Goal: Task Accomplishment & Management: Complete application form

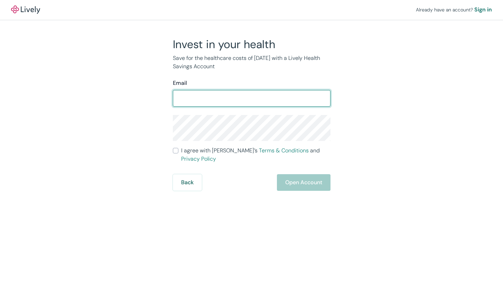
click at [220, 101] on input "Email" at bounding box center [252, 98] width 158 height 14
type input "[EMAIL_ADDRESS][DOMAIN_NAME]"
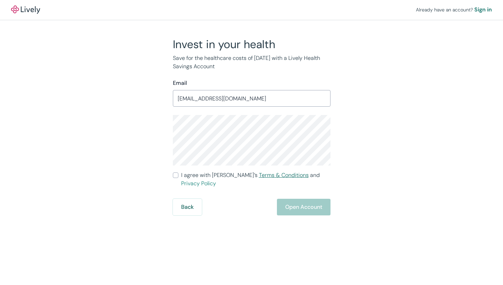
click at [259, 173] on link "Terms & Conditions" at bounding box center [284, 174] width 50 height 7
click at [308, 200] on div "Back Open Account" at bounding box center [252, 207] width 158 height 17
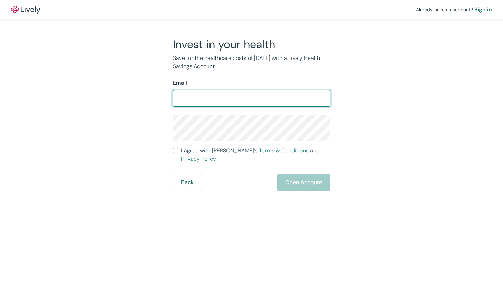
type input "[EMAIL_ADDRESS][DOMAIN_NAME]"
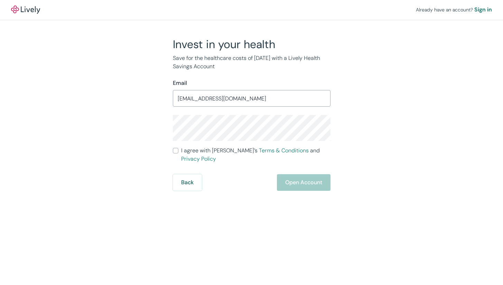
click at [237, 141] on form "Email brookewuerl@gmail.com ​ I agree with Lively’s Terms & Conditions and Priv…" at bounding box center [252, 135] width 158 height 112
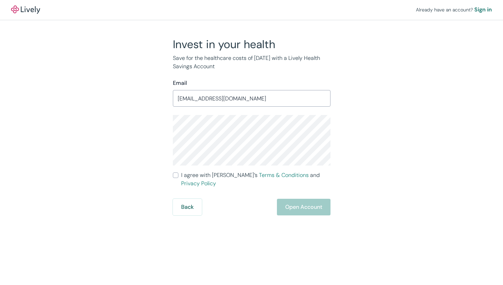
click at [363, 168] on div "Invest in your health Save for the healthcare costs of tomorrow with a Lively H…" at bounding box center [248, 126] width 332 height 178
click at [176, 176] on input "I agree with Lively’s Terms & Conditions and Privacy Policy" at bounding box center [176, 175] width 6 height 6
checkbox input "true"
click at [316, 202] on button "Open Account" at bounding box center [304, 207] width 54 height 17
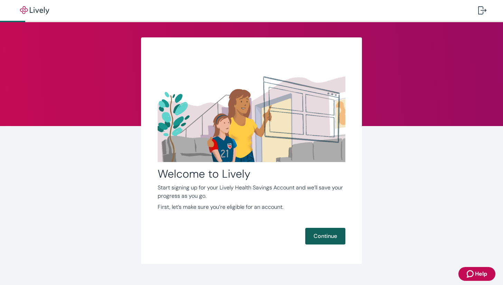
click at [325, 244] on button "Continue" at bounding box center [325, 236] width 40 height 17
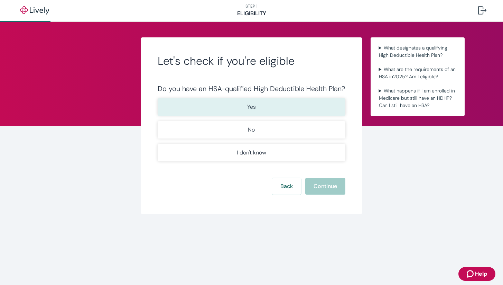
click at [277, 105] on button "Yes" at bounding box center [252, 106] width 188 height 17
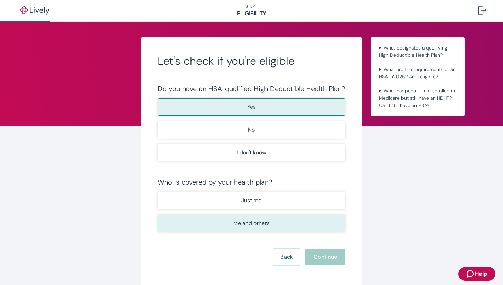
click at [296, 225] on button "Me and others" at bounding box center [252, 222] width 188 height 17
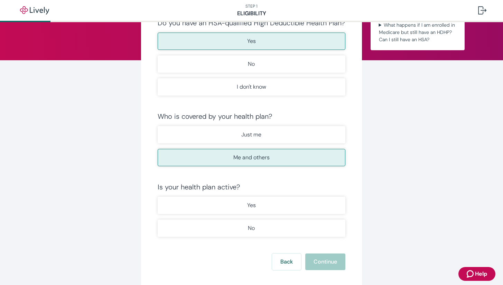
scroll to position [68, 0]
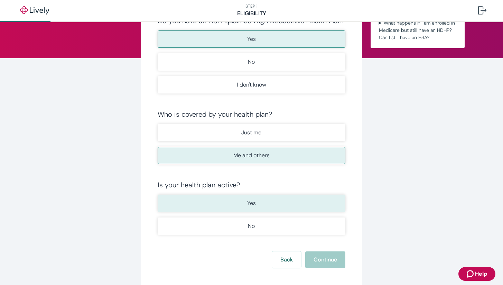
click at [303, 208] on button "Yes" at bounding box center [252, 202] width 188 height 17
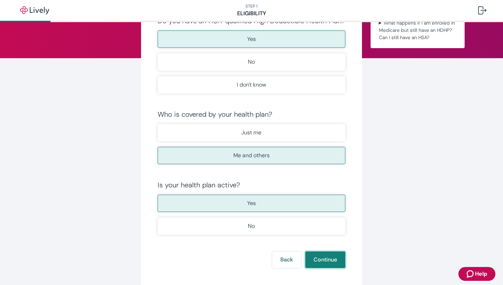
click at [320, 260] on button "Continue" at bounding box center [325, 259] width 40 height 17
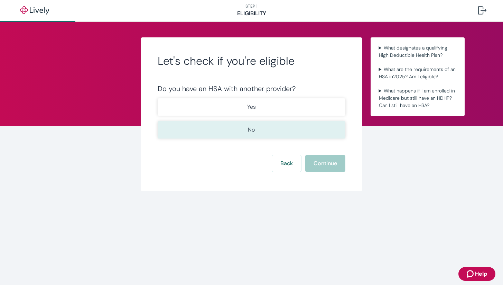
click at [266, 132] on button "No" at bounding box center [252, 129] width 188 height 17
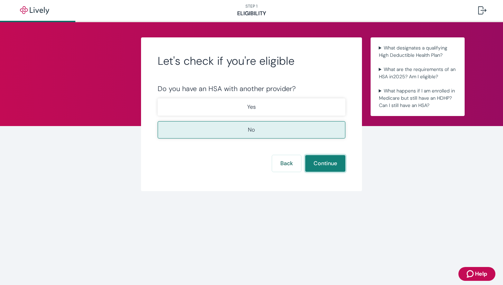
click at [339, 163] on button "Continue" at bounding box center [325, 163] width 40 height 17
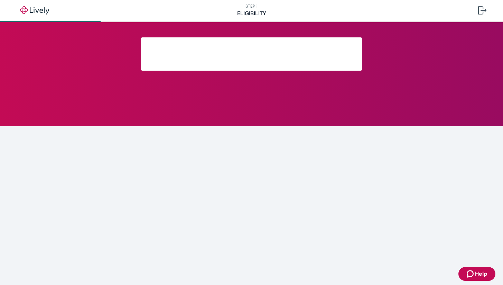
scroll to position [85, 0]
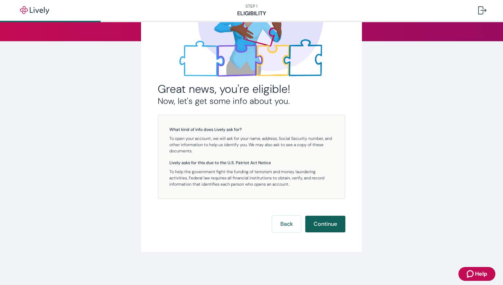
click at [332, 229] on button "Continue" at bounding box center [325, 224] width 40 height 17
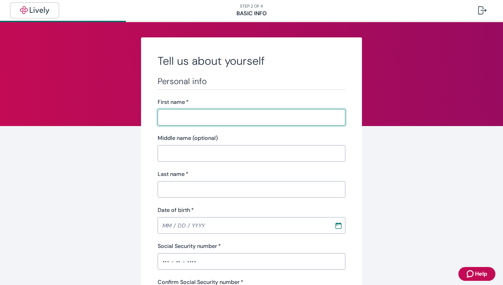
click at [29, 11] on img "button" at bounding box center [34, 10] width 39 height 8
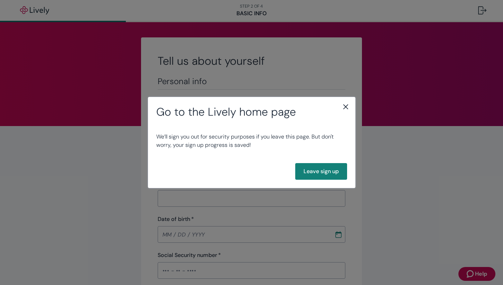
click at [346, 106] on icon "close" at bounding box center [346, 106] width 8 height 8
